Goal: Check status: Check status

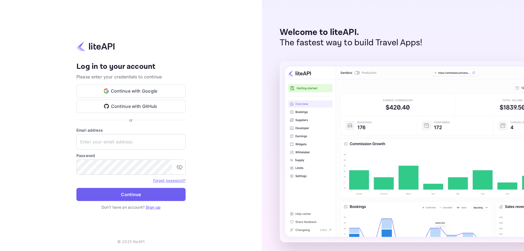
type input "nuiteedirectcug@hotelogical.com"
click at [100, 188] on form "Email address nuiteedirectcug@hotelogical.com ​ Password ​ Forget password? Con…" at bounding box center [130, 165] width 109 height 77
click at [101, 193] on button "Continue" at bounding box center [130, 194] width 109 height 13
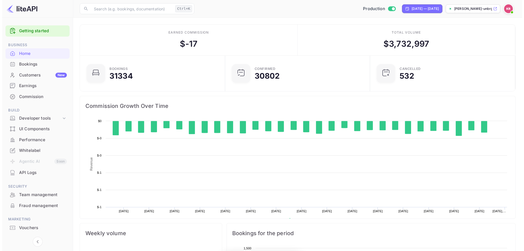
scroll to position [85, 137]
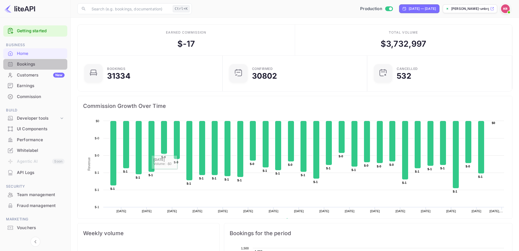
click at [26, 60] on div "Bookings" at bounding box center [35, 64] width 64 height 11
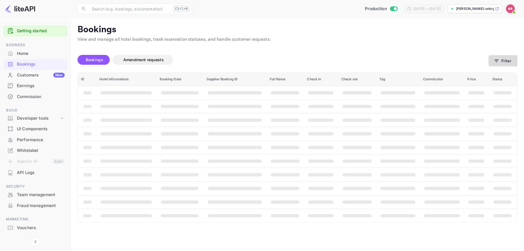
click at [492, 60] on button "Filter" at bounding box center [502, 60] width 29 height 11
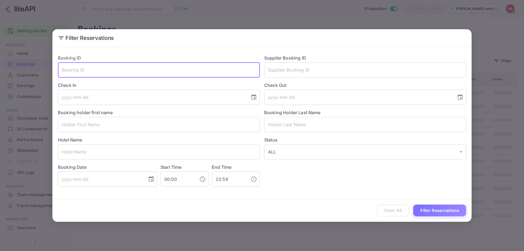
click at [192, 72] on input "text" at bounding box center [159, 69] width 202 height 15
paste input "PrKTZnR2a"
type input "PrKTZnR2a"
click at [443, 211] on button "Filter Reservations" at bounding box center [439, 210] width 53 height 12
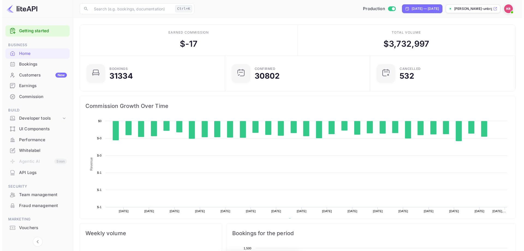
scroll to position [85, 137]
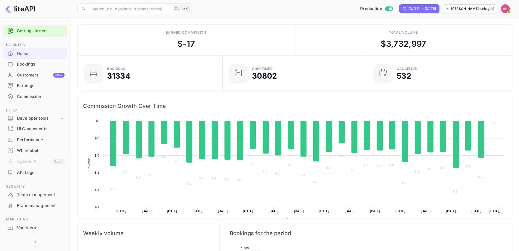
click at [23, 62] on div "Bookings" at bounding box center [41, 64] width 48 height 6
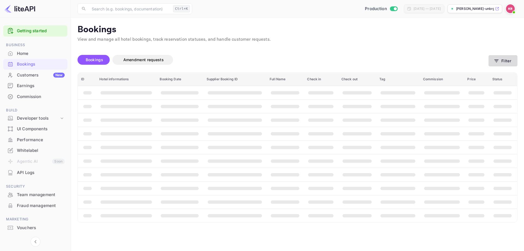
click at [503, 60] on button "Filter" at bounding box center [502, 60] width 29 height 11
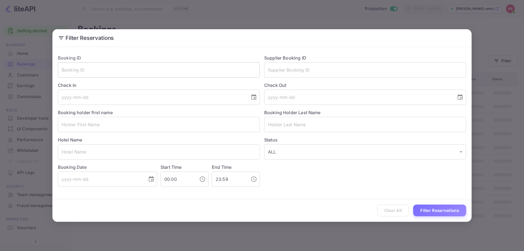
click at [177, 74] on input "text" at bounding box center [159, 69] width 202 height 15
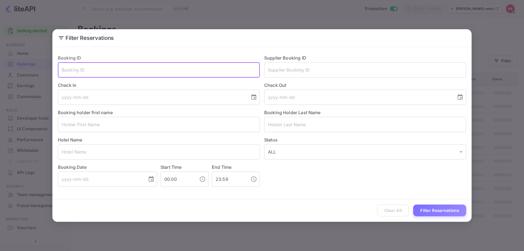
paste input "PrKTZnR2a"
type input "PrKTZnR2a"
click at [426, 211] on button "Filter Reservations" at bounding box center [439, 210] width 53 height 12
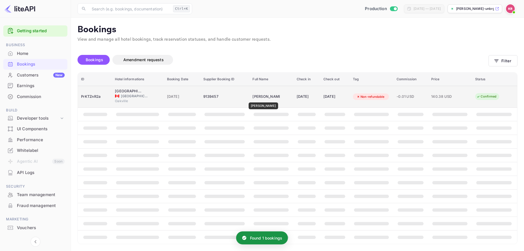
click at [257, 98] on div "[PERSON_NAME]" at bounding box center [265, 96] width 27 height 9
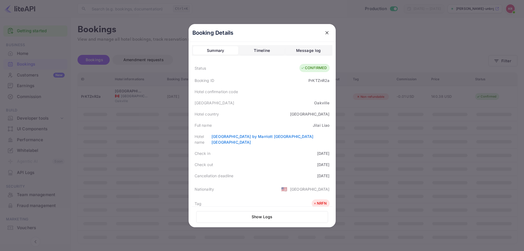
click at [358, 161] on div at bounding box center [262, 125] width 524 height 251
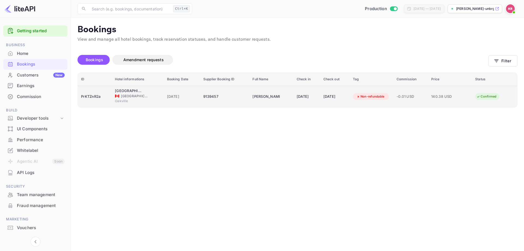
click at [314, 98] on div "[DATE]" at bounding box center [306, 96] width 20 height 9
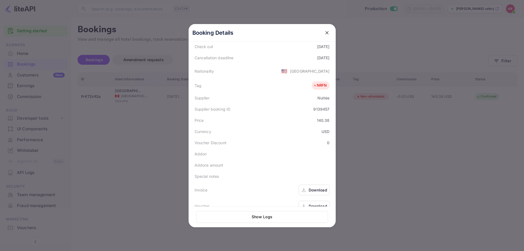
scroll to position [122, 0]
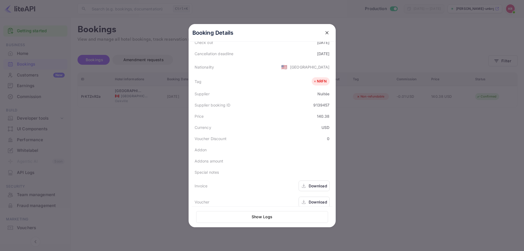
click at [417, 138] on div at bounding box center [262, 125] width 524 height 251
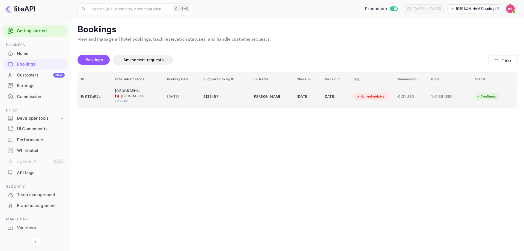
click at [272, 94] on div "[PERSON_NAME]" at bounding box center [265, 96] width 27 height 9
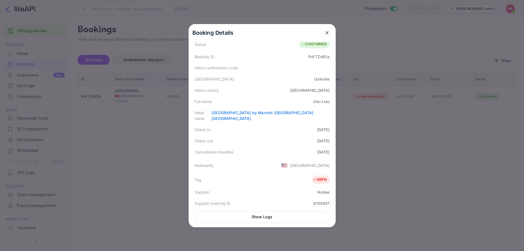
scroll to position [0, 0]
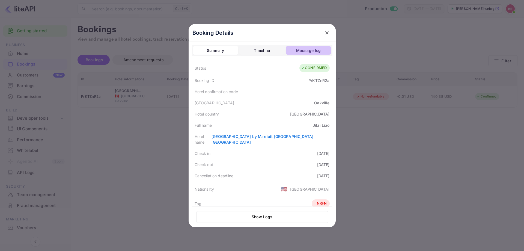
click at [307, 54] on button "Message log" at bounding box center [308, 50] width 45 height 9
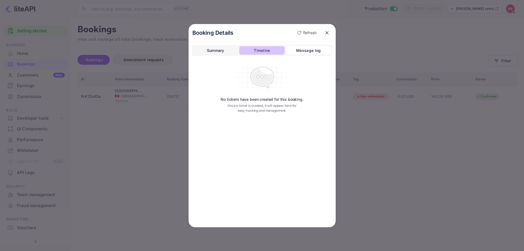
click at [275, 47] on button "Timeline" at bounding box center [261, 50] width 45 height 9
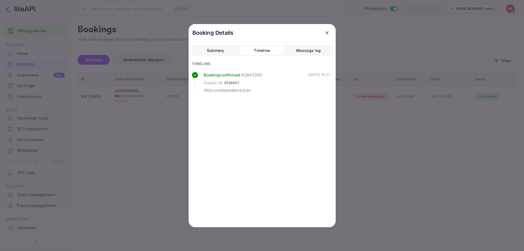
click at [230, 89] on div "View correspondence logs" at bounding box center [226, 89] width 47 height 5
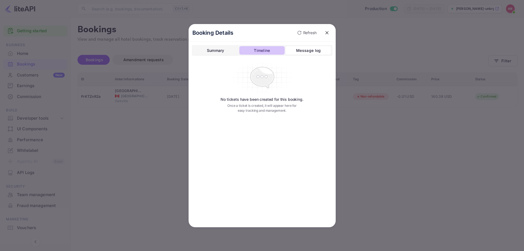
click at [255, 53] on div "Timeline" at bounding box center [262, 50] width 16 height 7
